Goal: Check status

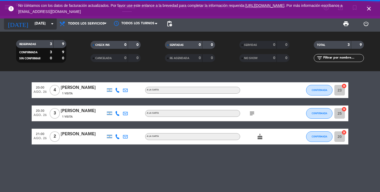
click at [50, 22] on icon "arrow_drop_down" at bounding box center [52, 24] width 6 height 6
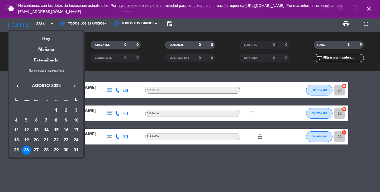
click at [50, 70] on div "Reservas actuales" at bounding box center [46, 73] width 74 height 11
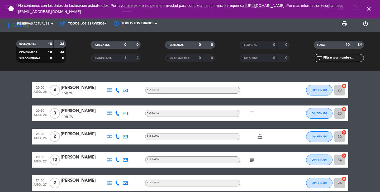
click at [367, 8] on icon "close" at bounding box center [369, 9] width 6 height 6
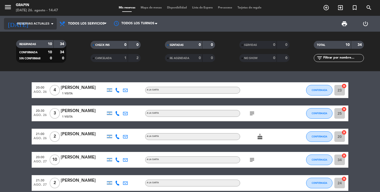
click at [49, 23] on span "Reservas actuales" at bounding box center [33, 23] width 32 height 5
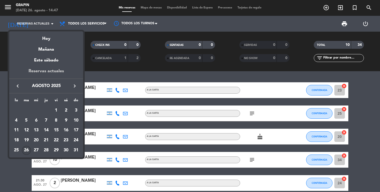
click at [46, 71] on div "Reservas actuales" at bounding box center [46, 73] width 74 height 11
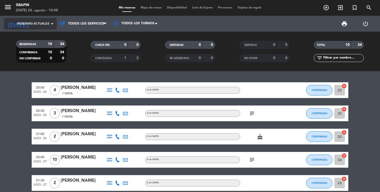
click at [52, 23] on icon "arrow_drop_down" at bounding box center [52, 24] width 6 height 6
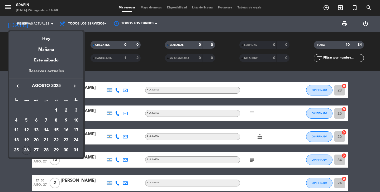
click at [41, 71] on div "Reservas actuales" at bounding box center [46, 73] width 74 height 11
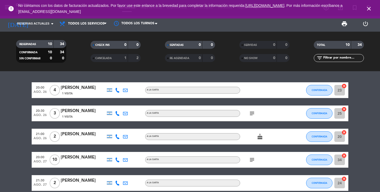
click at [370, 12] on span "close" at bounding box center [369, 9] width 14 height 14
click at [370, 10] on icon "close" at bounding box center [369, 9] width 6 height 6
